Goal: Transaction & Acquisition: Purchase product/service

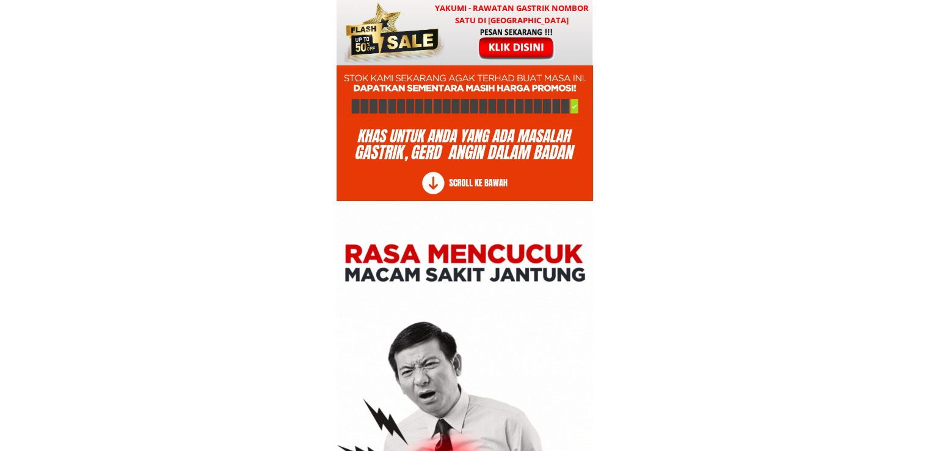
click at [525, 23] on h3 "YAKUMI - Rawatan Gastrik Nombor Satu di [GEOGRAPHIC_DATA]" at bounding box center [512, 15] width 160 height 26
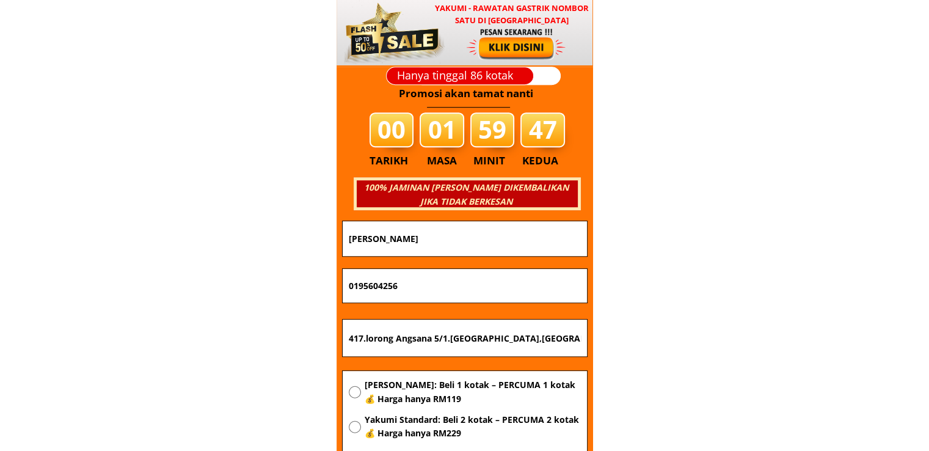
scroll to position [14760, 0]
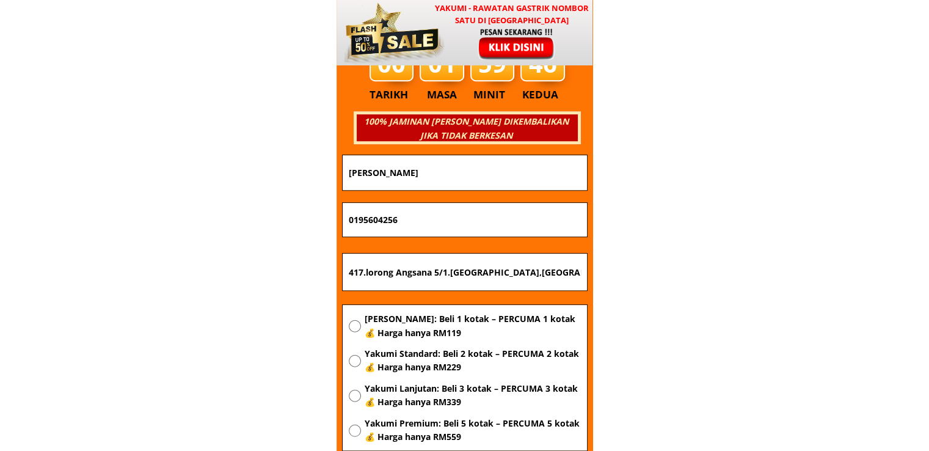
click at [556, 279] on input "417.lorong Angsana 5/1.[GEOGRAPHIC_DATA],[GEOGRAPHIC_DATA]" at bounding box center [465, 272] width 238 height 37
paste input "Kuching"
type input "Kuching"
drag, startPoint x: 456, startPoint y: 222, endPoint x: 182, endPoint y: 215, distance: 273.8
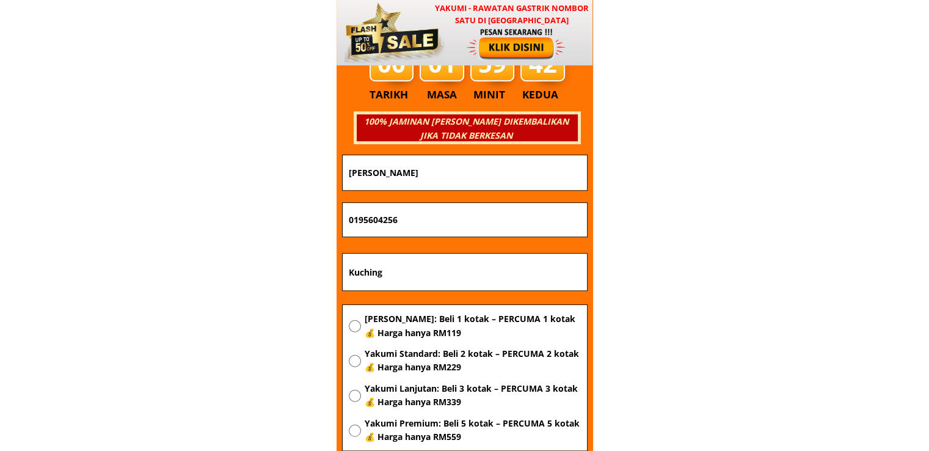
paste input "69043161"
type input "0169043161"
drag, startPoint x: 465, startPoint y: 166, endPoint x: 200, endPoint y: 174, distance: 265.3
paste input "Hayati bt morni"
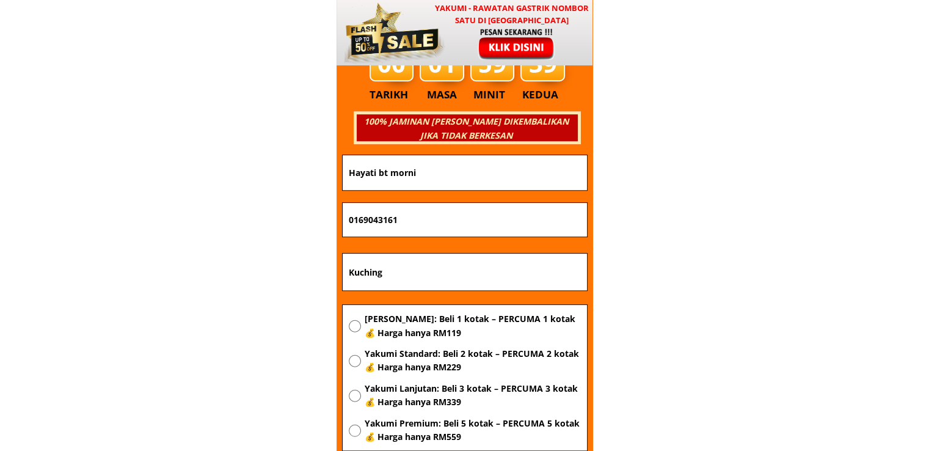
type input "Hayati bt morni"
click at [420, 326] on span "[PERSON_NAME]: Beli 1 kotak – PERCUMA 1 kotak 💰 Harga hanya RM119" at bounding box center [472, 325] width 216 height 27
radio input "true"
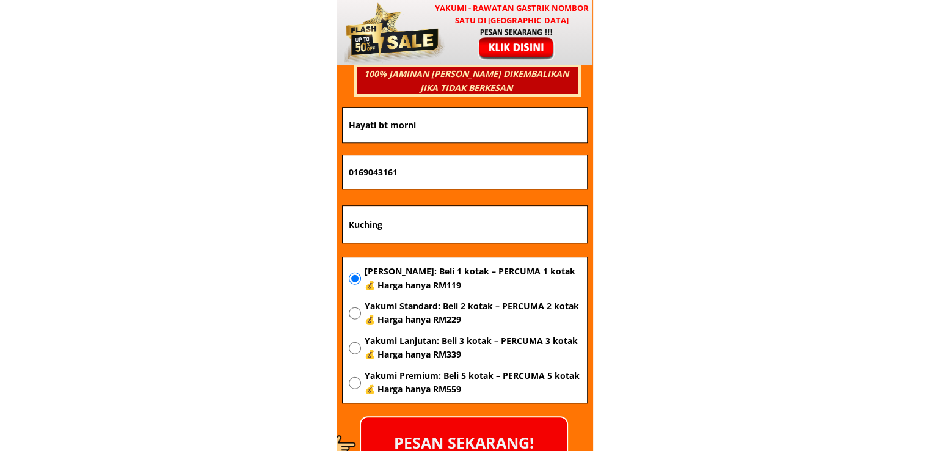
scroll to position [14882, 0]
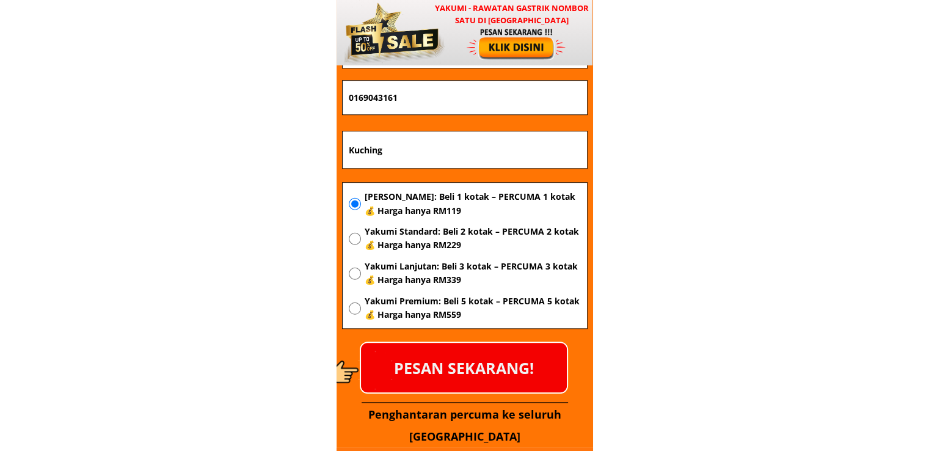
click at [497, 355] on p "PESAN SEKARANG!" at bounding box center [464, 367] width 206 height 49
